Goal: Task Accomplishment & Management: Manage account settings

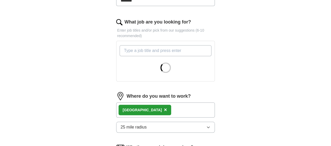
scroll to position [169, 0]
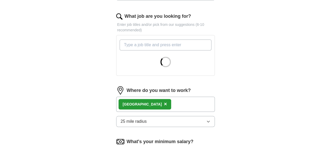
click at [203, 58] on div at bounding box center [166, 62] width 92 height 19
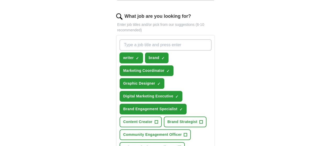
click at [0, 0] on span "×" at bounding box center [0, 0] width 0 height 0
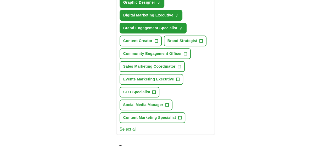
scroll to position [252, 0]
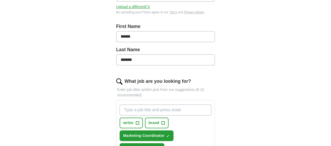
scroll to position [99, 0]
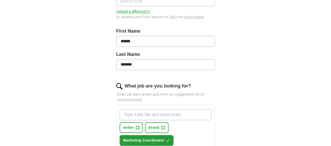
click at [137, 109] on input "What job are you looking for?" at bounding box center [166, 114] width 92 height 11
type input "Content Writer"
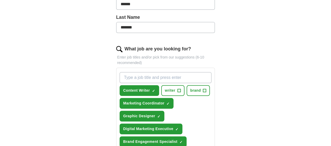
scroll to position [137, 0]
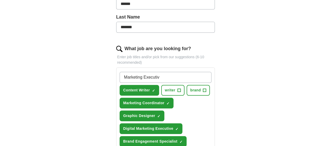
type input "Marketing Executive"
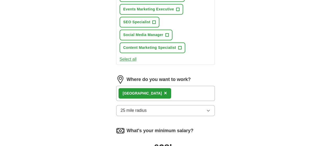
scroll to position [336, 0]
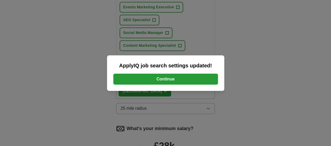
click at [175, 82] on button "Continue" at bounding box center [165, 79] width 105 height 11
